Goal: Find specific page/section: Find specific page/section

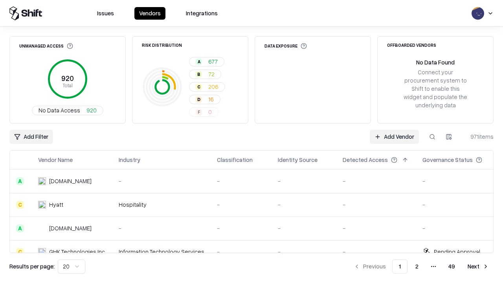
click at [71, 266] on html "Issues Vendors Integrations Unmanaged Access 920 Total No Data Access 920 Risk …" at bounding box center [251, 141] width 503 height 283
click at [478, 266] on button "Next" at bounding box center [478, 266] width 31 height 14
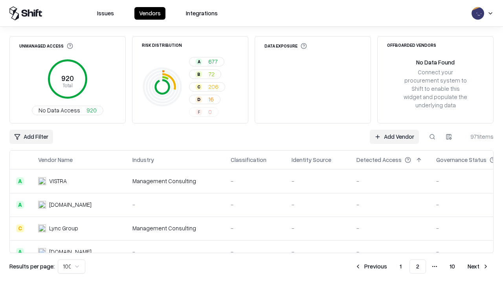
click at [478, 266] on button "Next" at bounding box center [478, 266] width 31 height 14
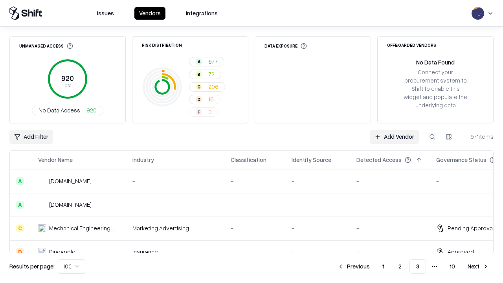
click at [478, 266] on button "Next" at bounding box center [478, 266] width 31 height 14
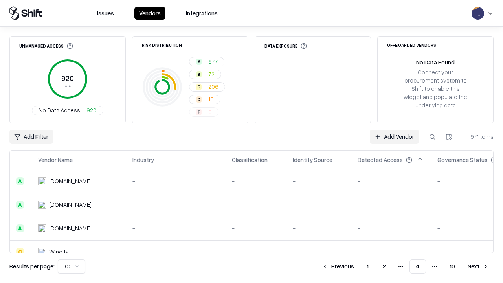
click at [478, 266] on button "Next" at bounding box center [478, 266] width 31 height 14
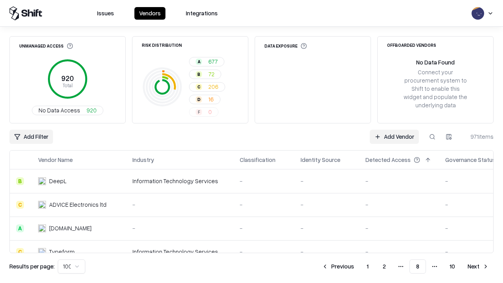
click at [478, 266] on button "Next" at bounding box center [478, 266] width 31 height 14
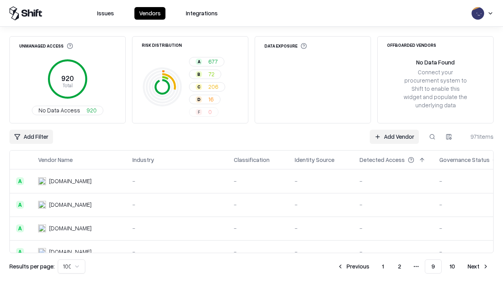
click at [478, 266] on button "Next" at bounding box center [478, 266] width 31 height 14
click at [371, 266] on button "Previous" at bounding box center [371, 266] width 42 height 14
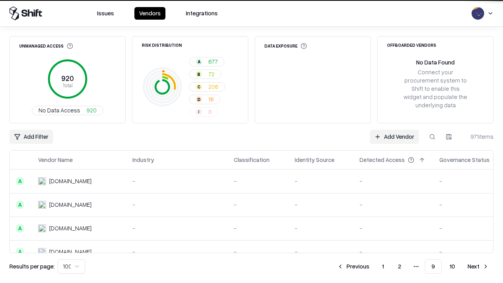
click at [353, 266] on button "Previous" at bounding box center [353, 266] width 42 height 14
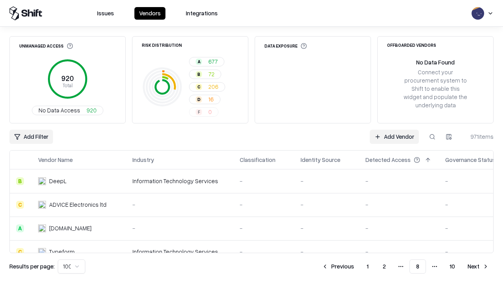
click at [338, 266] on button "Previous" at bounding box center [338, 266] width 42 height 14
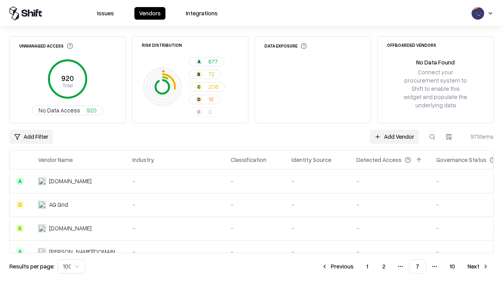
click at [337, 266] on button "Previous" at bounding box center [338, 266] width 42 height 14
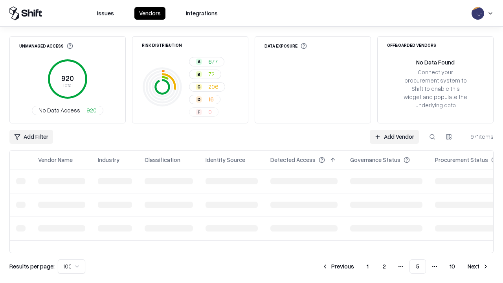
click at [338, 266] on button "Previous" at bounding box center [338, 266] width 42 height 14
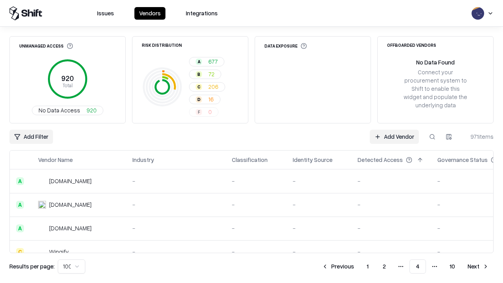
click at [338, 266] on button "Previous" at bounding box center [338, 266] width 42 height 14
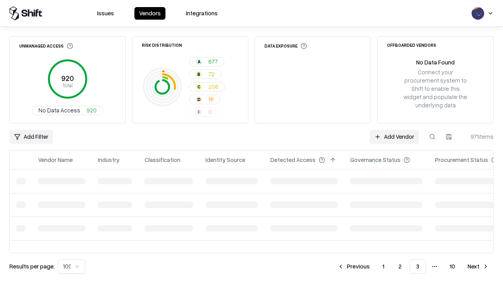
click at [353, 266] on button "Previous" at bounding box center [354, 266] width 42 height 14
